Goal: Task Accomplishment & Management: Use online tool/utility

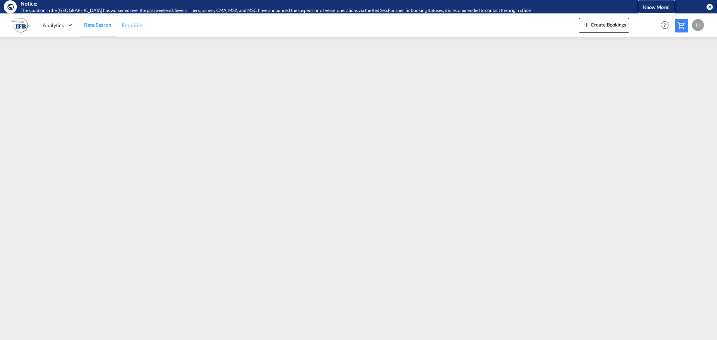
click at [131, 31] on link "Enquiries" at bounding box center [132, 25] width 32 height 24
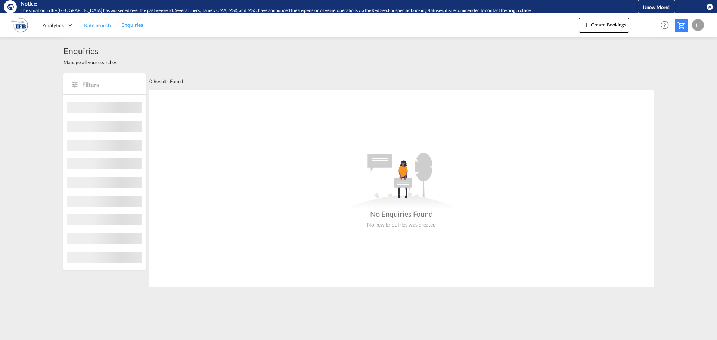
click at [99, 29] on link "Rate Search" at bounding box center [97, 25] width 37 height 24
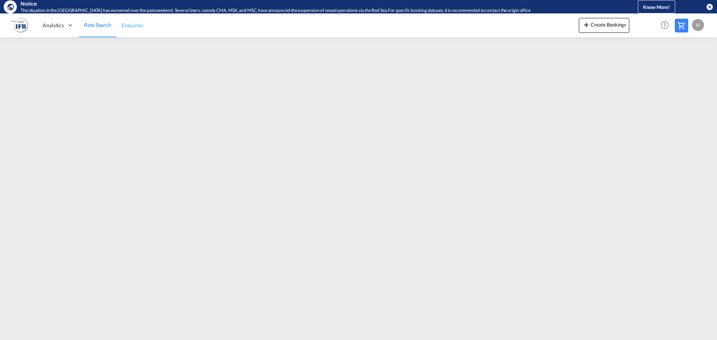
click at [131, 29] on span "Enquiries" at bounding box center [133, 25] width 22 height 7
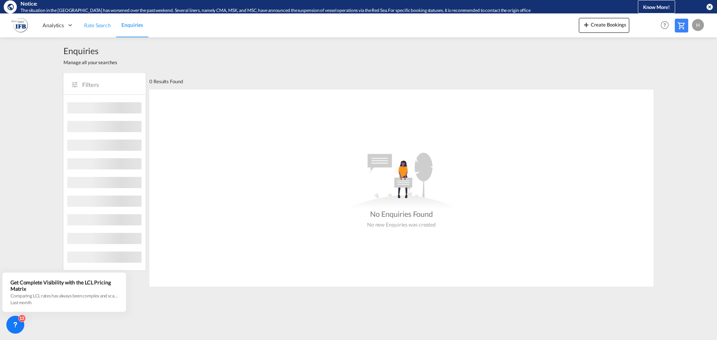
click at [103, 28] on span "Rate Search" at bounding box center [97, 25] width 27 height 7
